Goal: Task Accomplishment & Management: Manage account settings

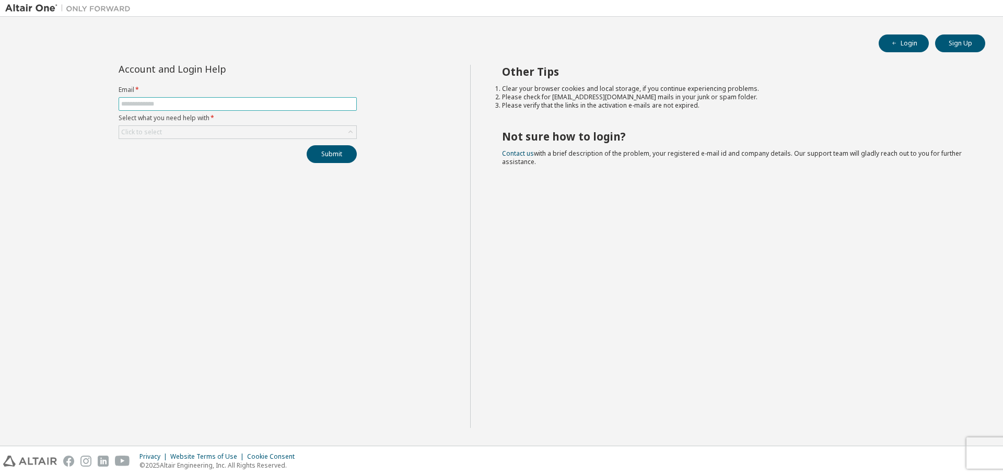
click at [174, 99] on span at bounding box center [238, 104] width 238 height 14
click at [173, 107] on input "text" at bounding box center [237, 104] width 233 height 8
type input "**********"
click at [198, 136] on div "Click to select" at bounding box center [237, 132] width 237 height 13
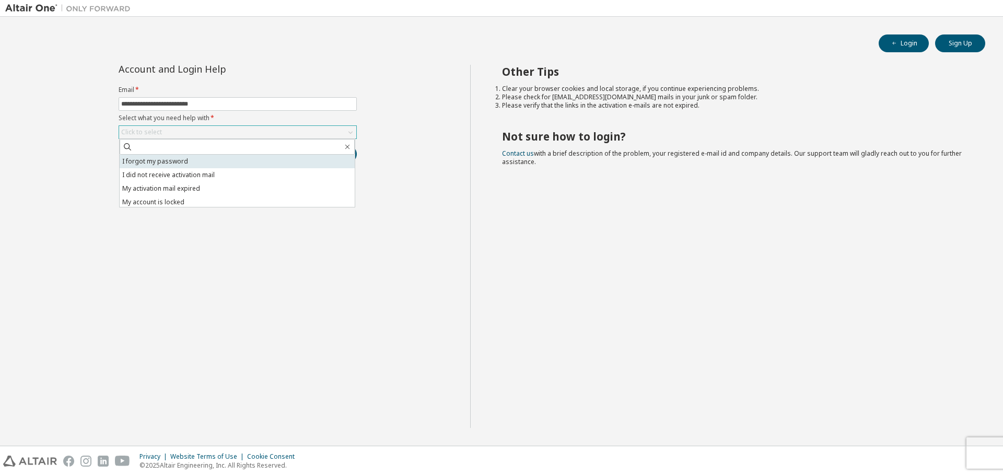
click at [194, 159] on li "I forgot my password" at bounding box center [237, 162] width 235 height 14
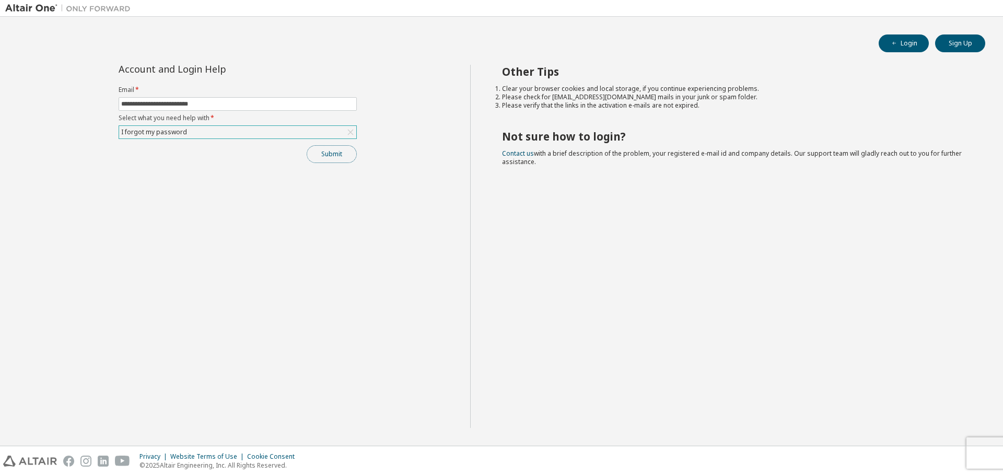
click at [323, 156] on button "Submit" at bounding box center [332, 154] width 50 height 18
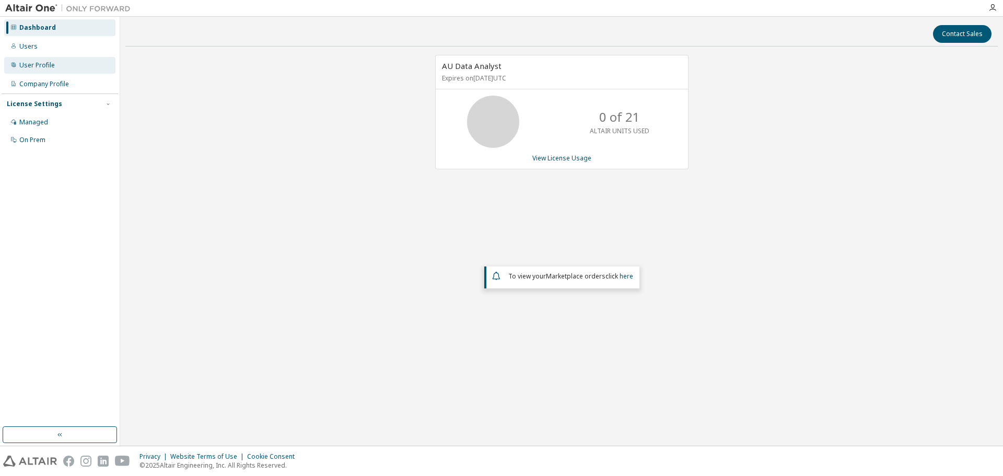
click at [53, 70] on div "User Profile" at bounding box center [59, 65] width 111 height 17
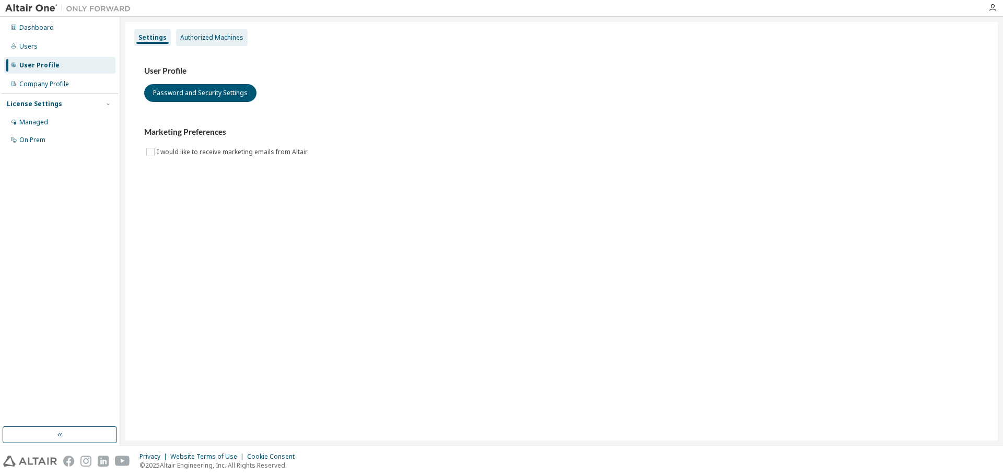
click at [225, 42] on div "Authorized Machines" at bounding box center [212, 37] width 72 height 17
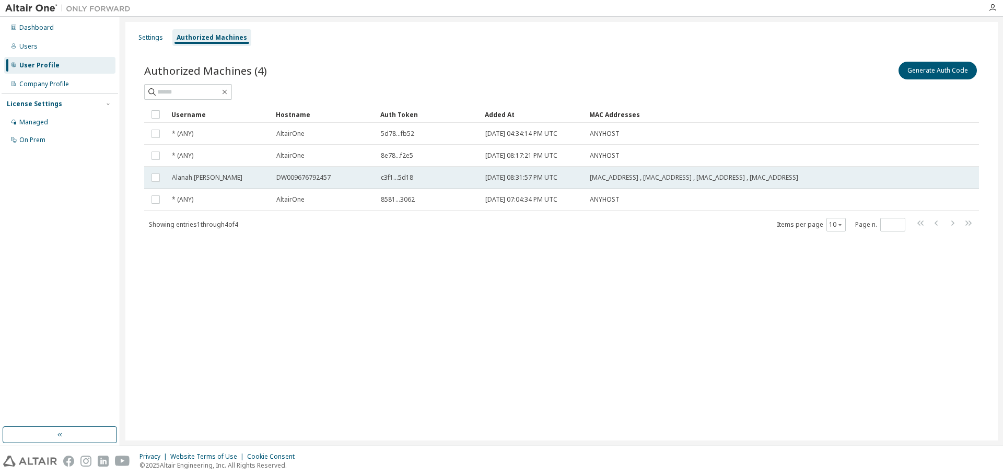
click at [189, 180] on span "Alanah.Mcneil" at bounding box center [207, 177] width 71 height 8
click at [632, 178] on span "B8:31:B5:3C:58:D2 , 70:BC:10:62:D7:96 , 70:BC:10:62:D7:95 , 00:FF:5D:62:69:D4" at bounding box center [694, 177] width 208 height 8
click at [843, 77] on button "Generate Auth Code" at bounding box center [859, 71] width 78 height 18
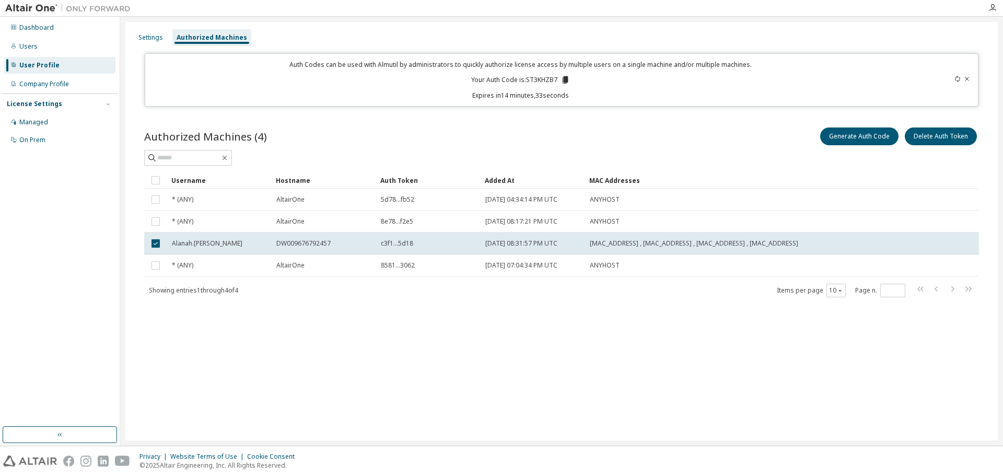
click at [719, 118] on div "Authorized Machines (4) Generate Auth Code Delete Auth Token Clear Load Save Sa…" at bounding box center [562, 219] width 860 height 212
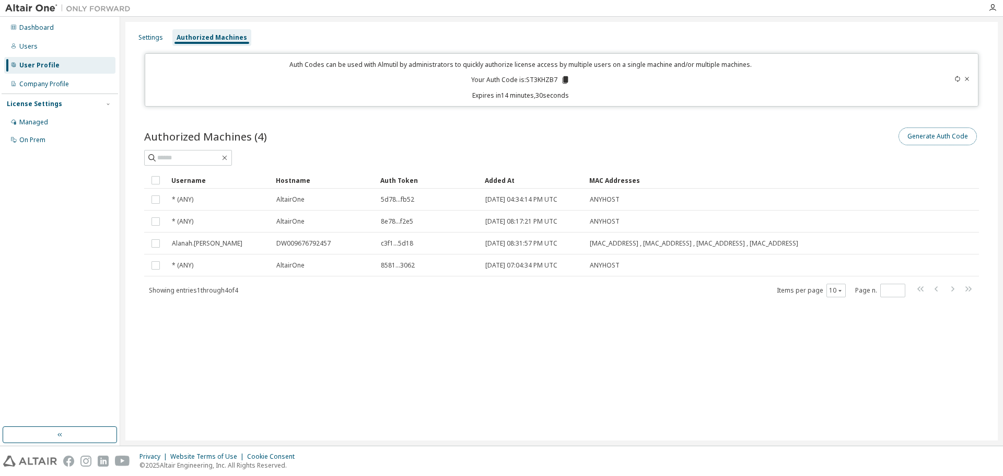
click at [963, 136] on button "Generate Auth Code" at bounding box center [937, 136] width 78 height 18
click at [566, 79] on icon at bounding box center [565, 79] width 6 height 7
